Goal: Consume media (video, audio)

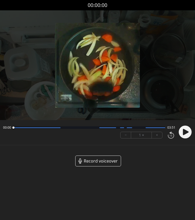
click at [182, 130] on circle at bounding box center [185, 131] width 13 height 13
click at [158, 134] on button "+" at bounding box center [157, 135] width 10 height 6
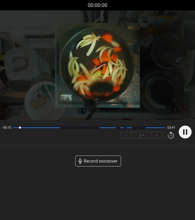
click at [158, 134] on button "+" at bounding box center [157, 135] width 10 height 6
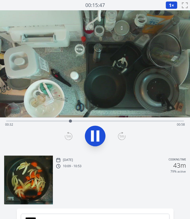
click at [11, 121] on div "Time elapsed: 00:32 Time remaining: 00:58" at bounding box center [95, 125] width 180 height 8
click at [171, 5] on span "1" at bounding box center [170, 5] width 3 height 6
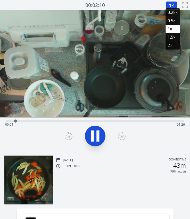
click at [174, 43] on li "2×" at bounding box center [173, 45] width 14 height 8
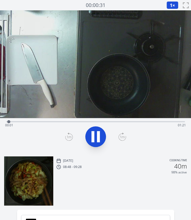
click at [169, 2] on button "1 ×" at bounding box center [172, 5] width 12 height 8
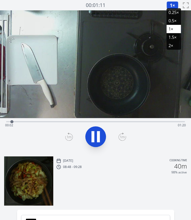
click at [170, 45] on li "2×" at bounding box center [173, 45] width 14 height 8
